Goal: Transaction & Acquisition: Purchase product/service

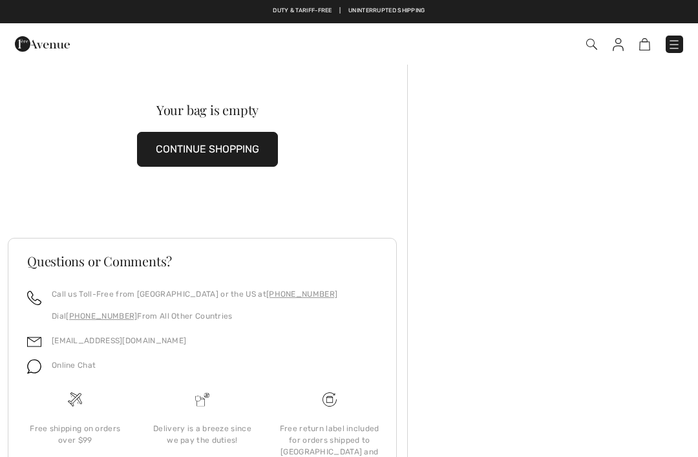
click at [241, 155] on button "CONTINUE SHOPPING" at bounding box center [207, 149] width 141 height 35
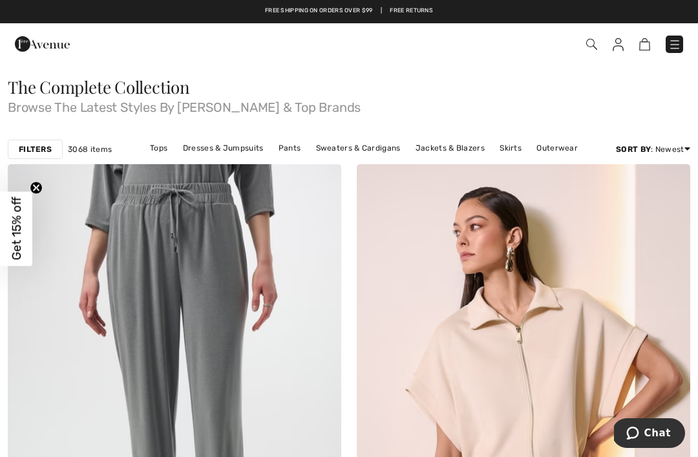
click at [159, 153] on link "Tops" at bounding box center [159, 148] width 30 height 17
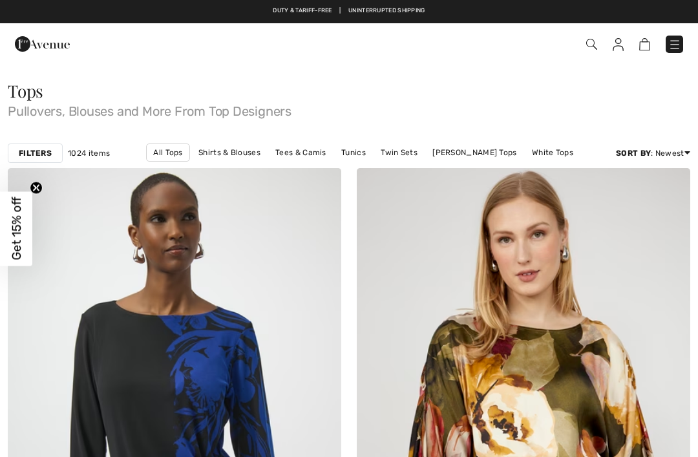
checkbox input "true"
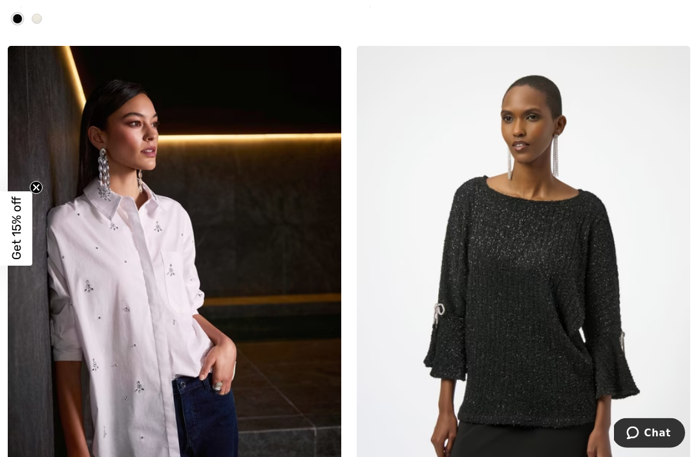
scroll to position [10686, 0]
